Goal: Information Seeking & Learning: Learn about a topic

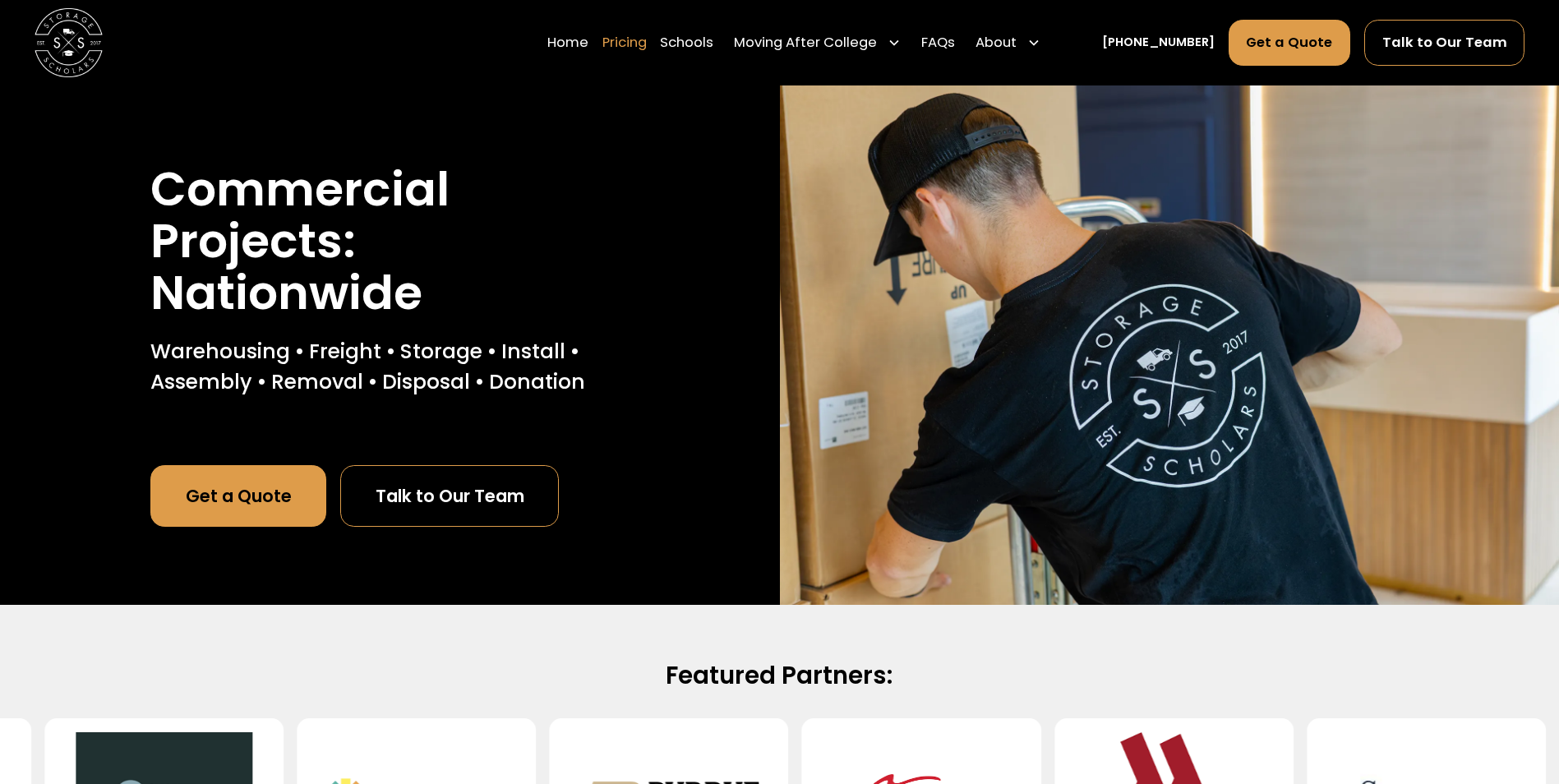
click at [646, 40] on link "Pricing" at bounding box center [625, 43] width 44 height 48
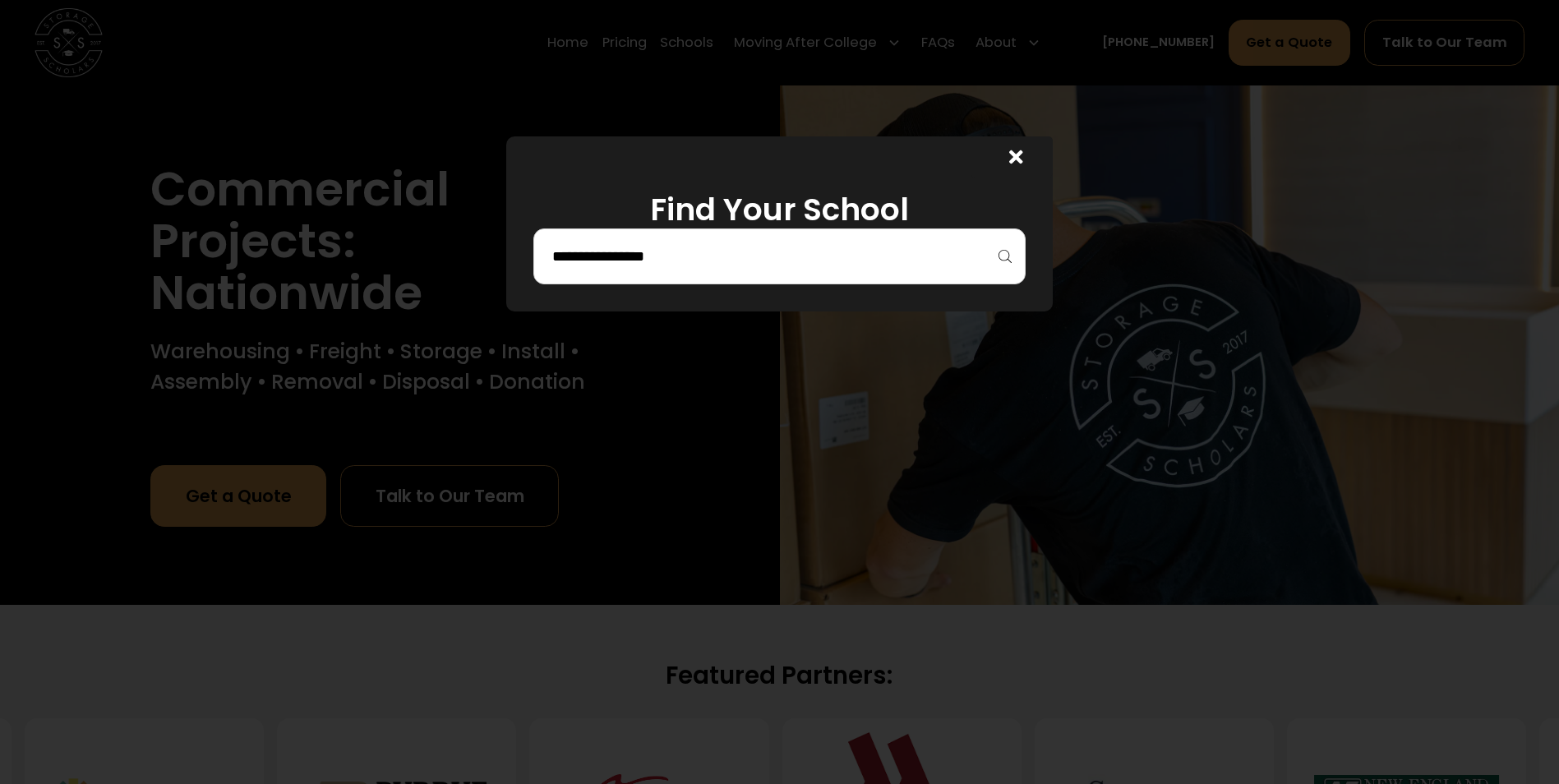
click at [568, 260] on input "search" at bounding box center [780, 256] width 458 height 28
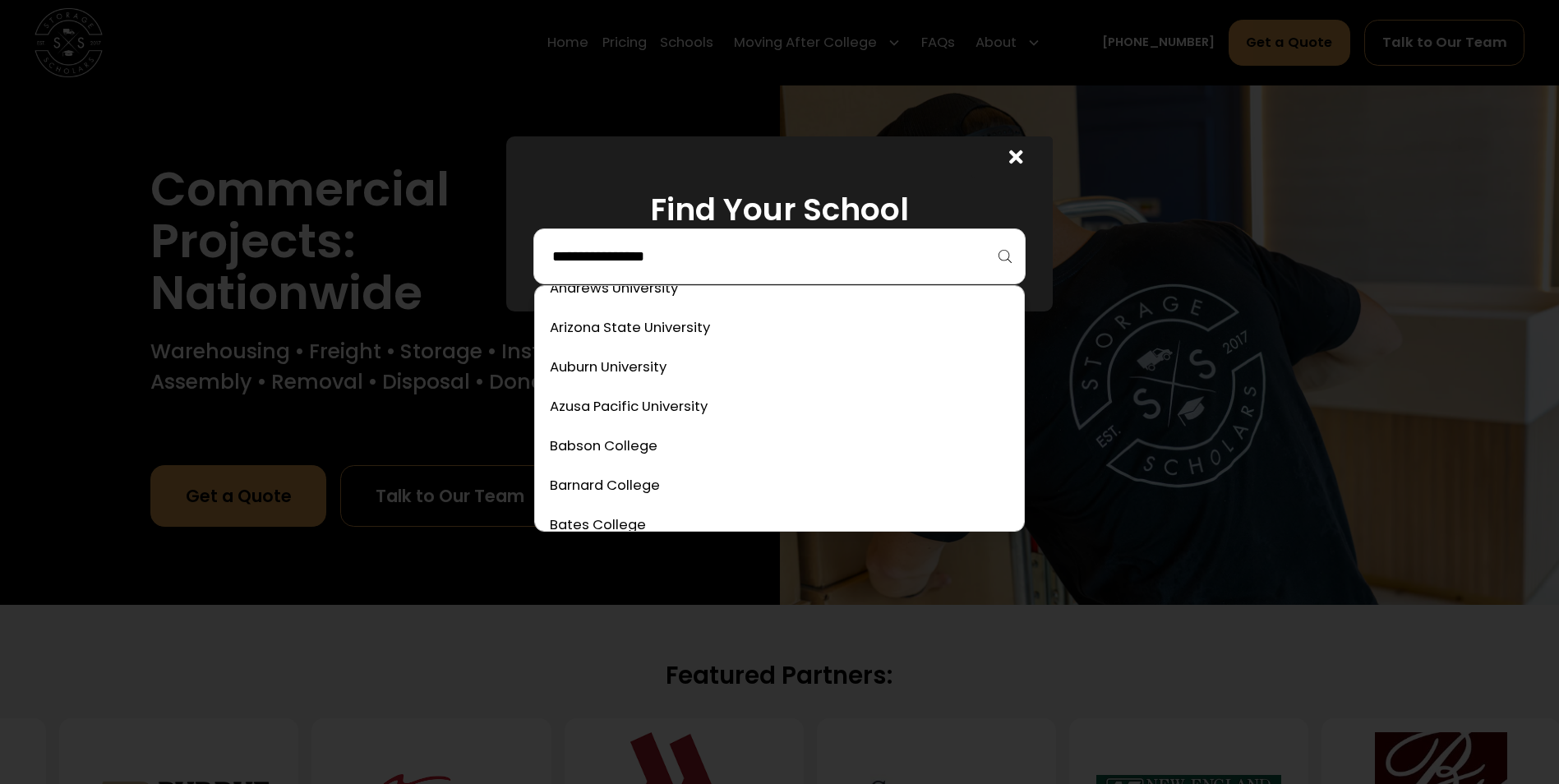
scroll to position [411, 0]
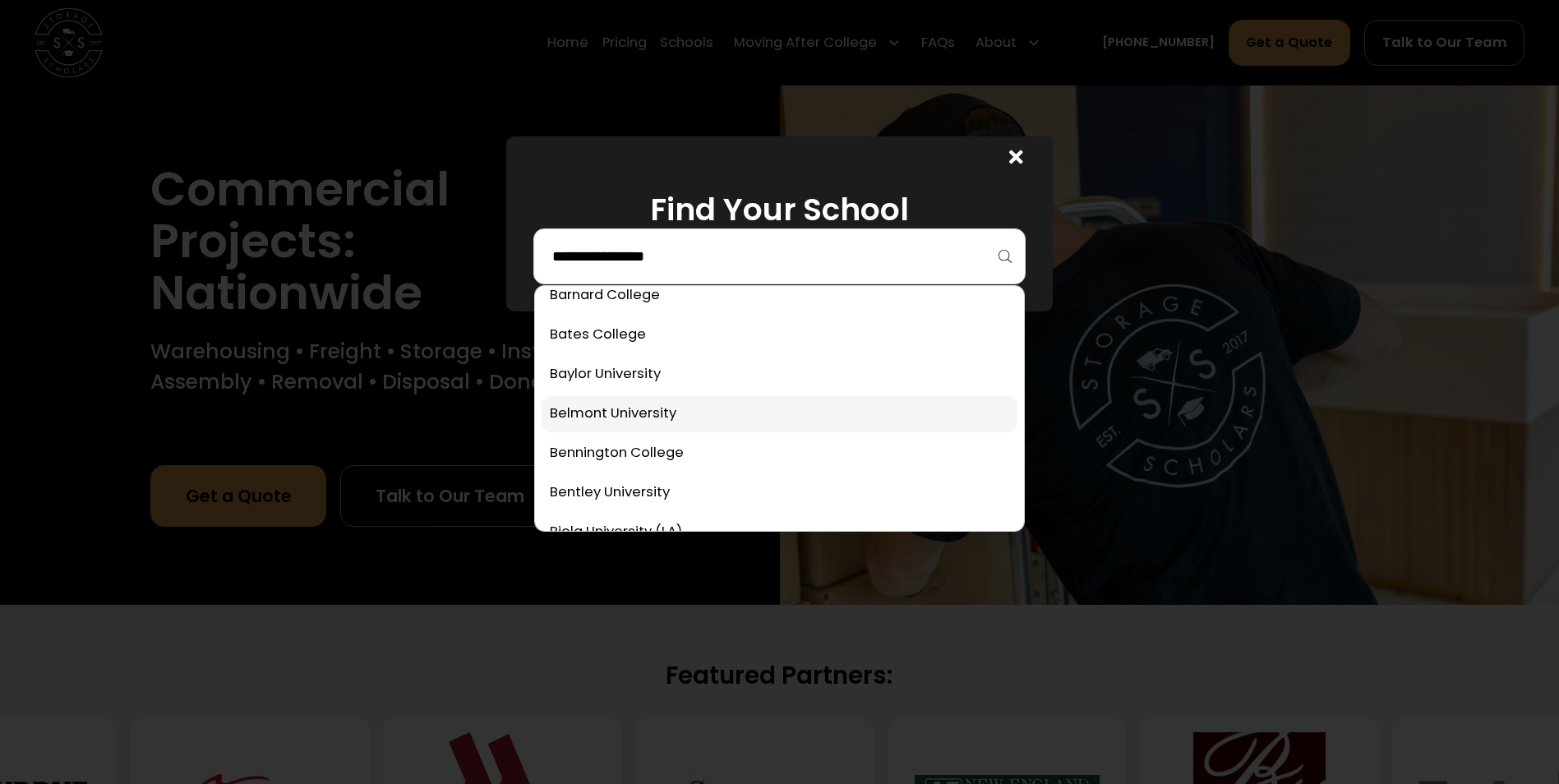
click at [631, 413] on link at bounding box center [780, 414] width 476 height 36
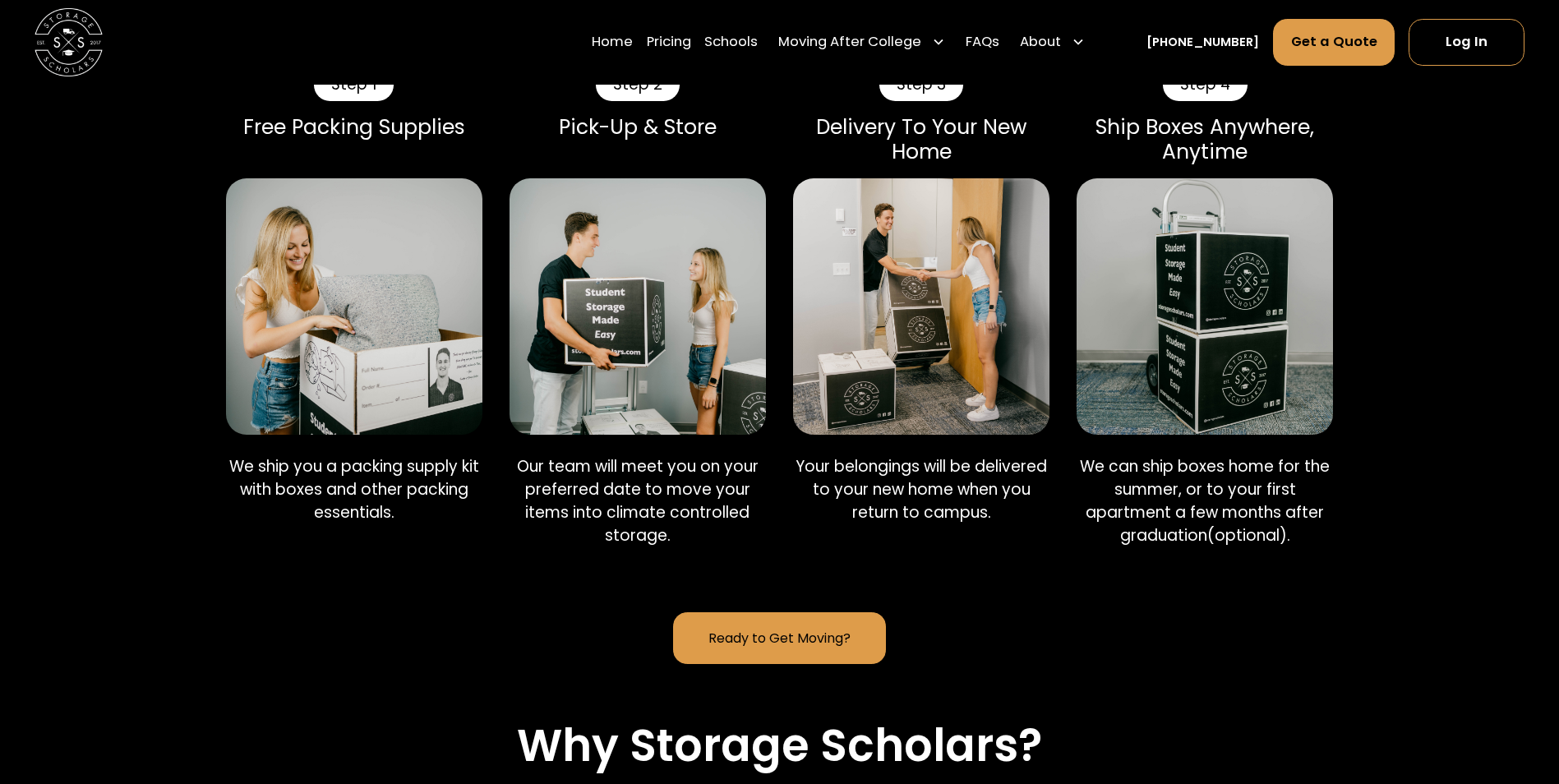
scroll to position [1499, 0]
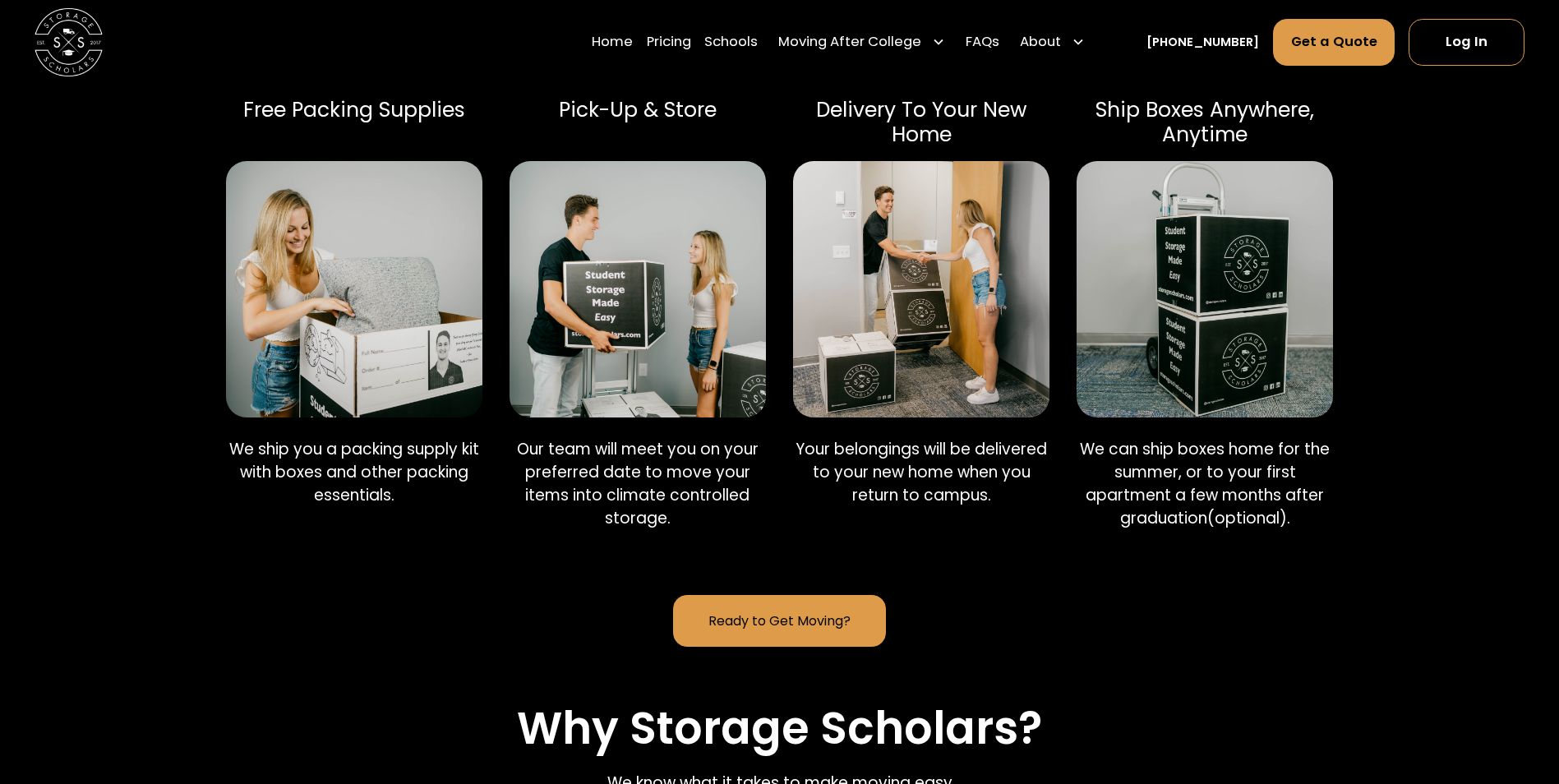
click at [688, 281] on img at bounding box center [637, 289] width 256 height 256
click at [952, 221] on img at bounding box center [921, 289] width 256 height 256
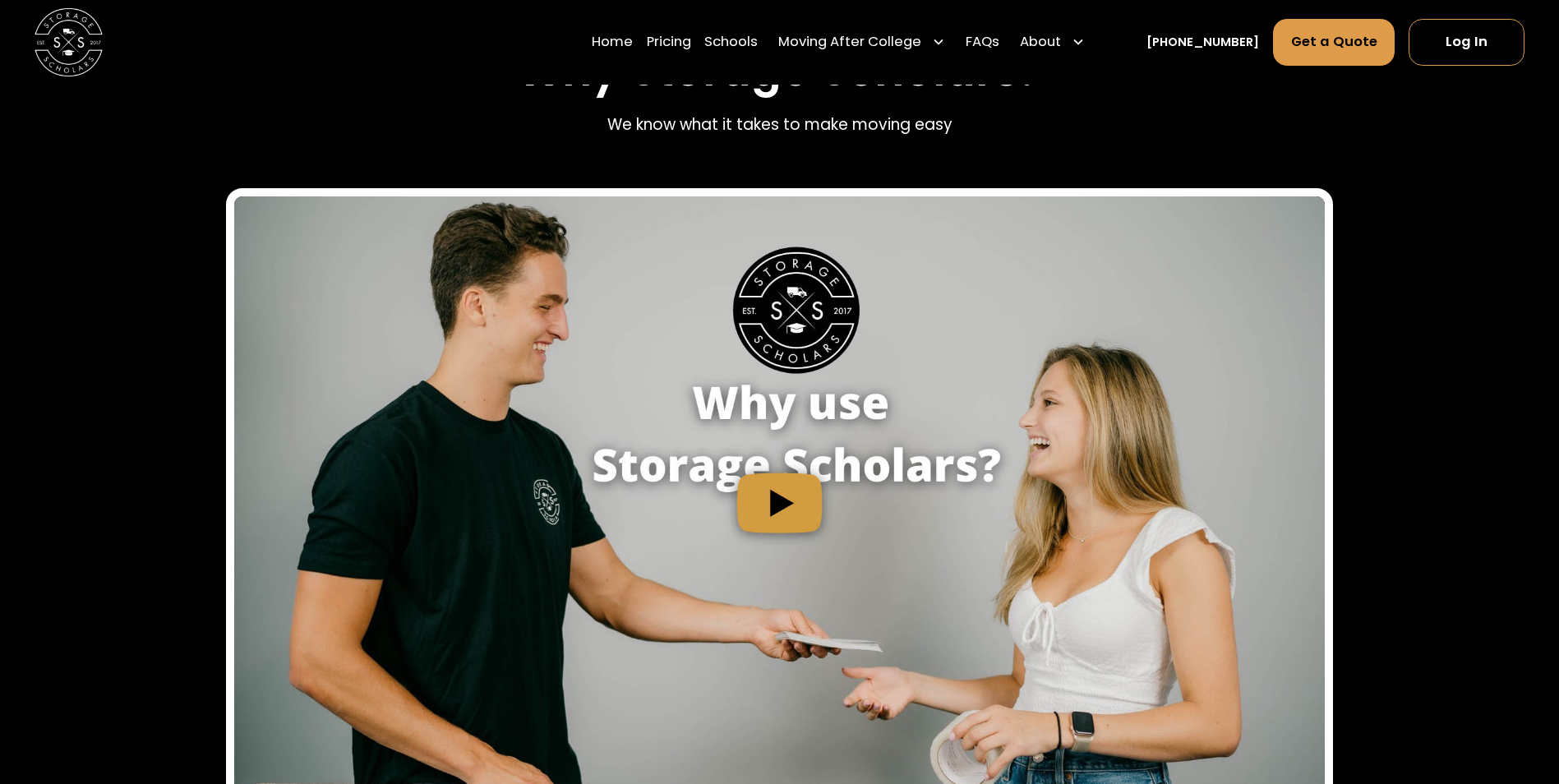
scroll to position [2157, 0]
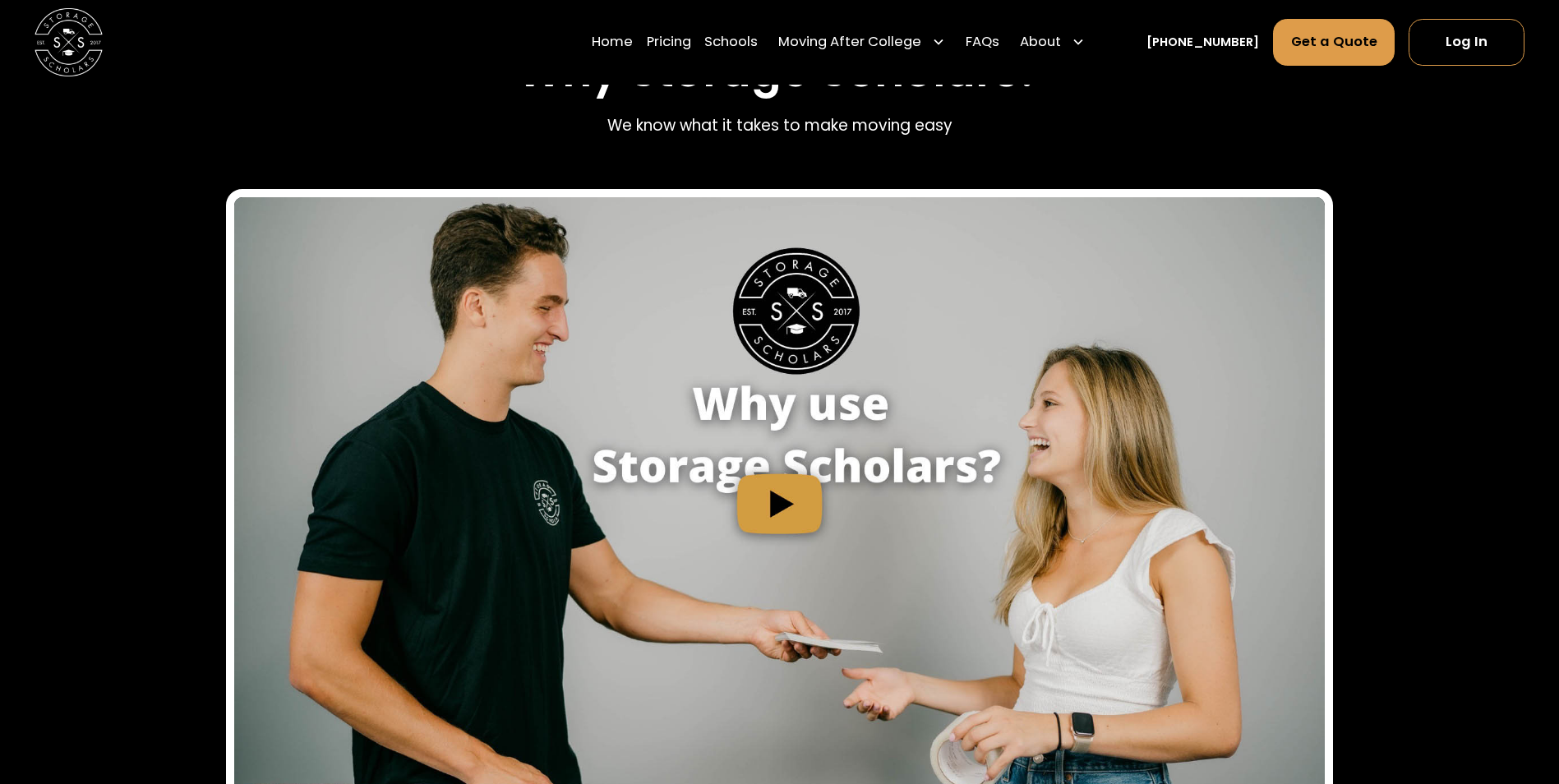
click at [788, 475] on img "open lightbox" at bounding box center [779, 505] width 1090 height 614
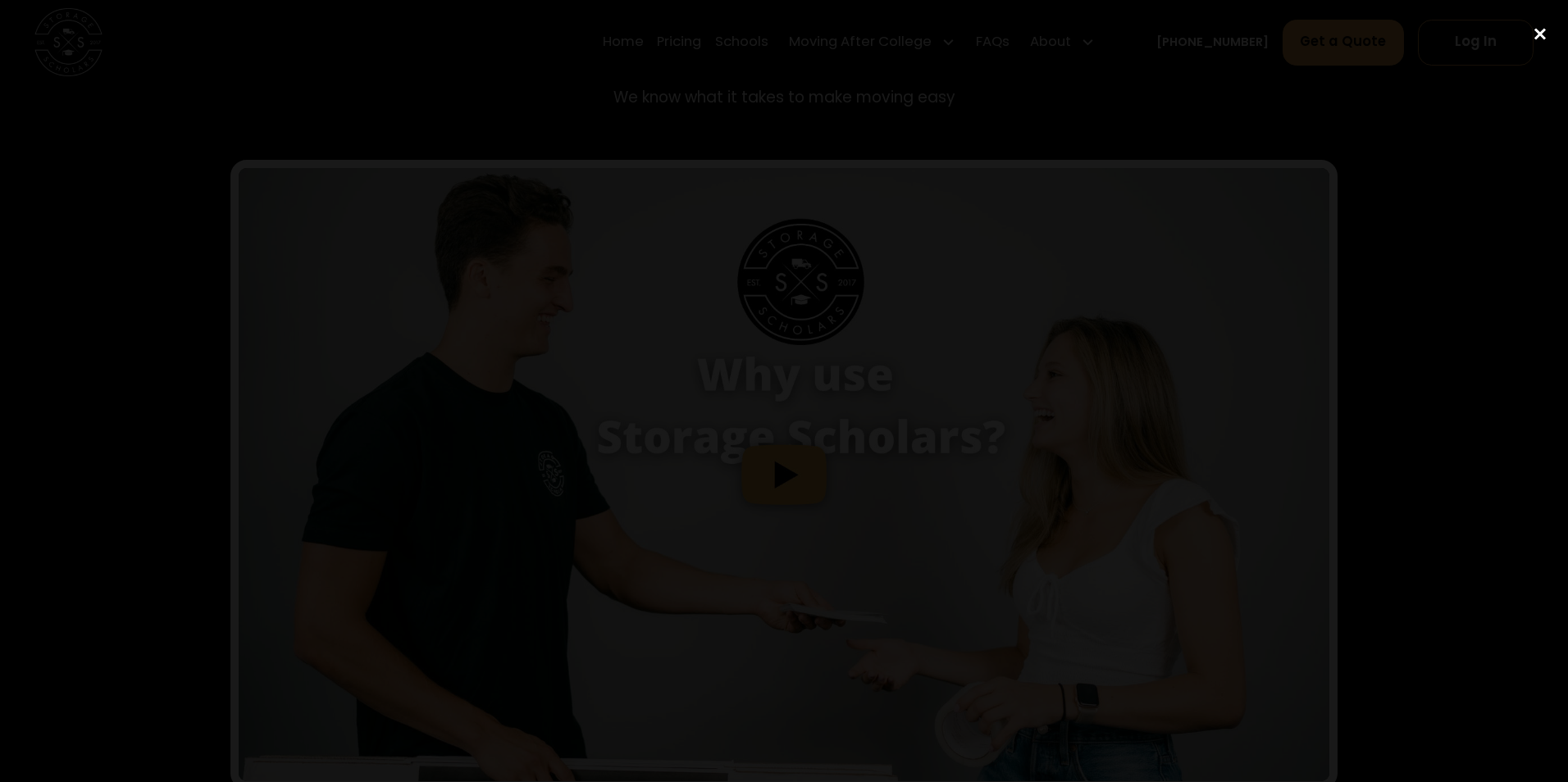
click at [1541, 35] on div "close lightbox" at bounding box center [1540, 34] width 56 height 36
